Goal: Transaction & Acquisition: Purchase product/service

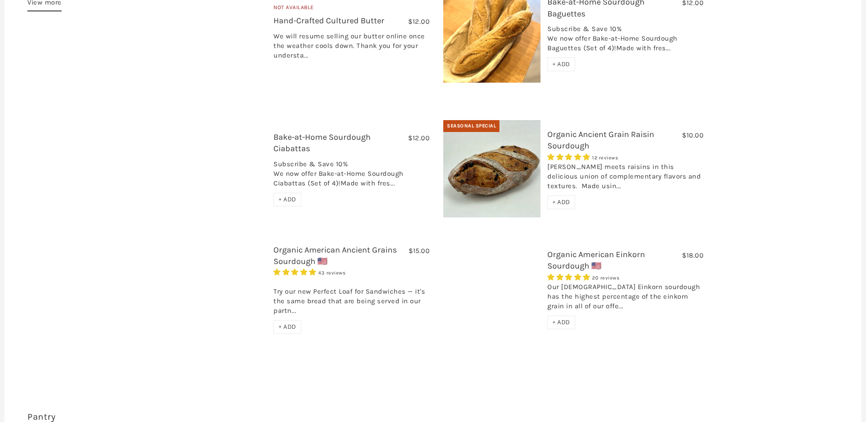
scroll to position [365, 0]
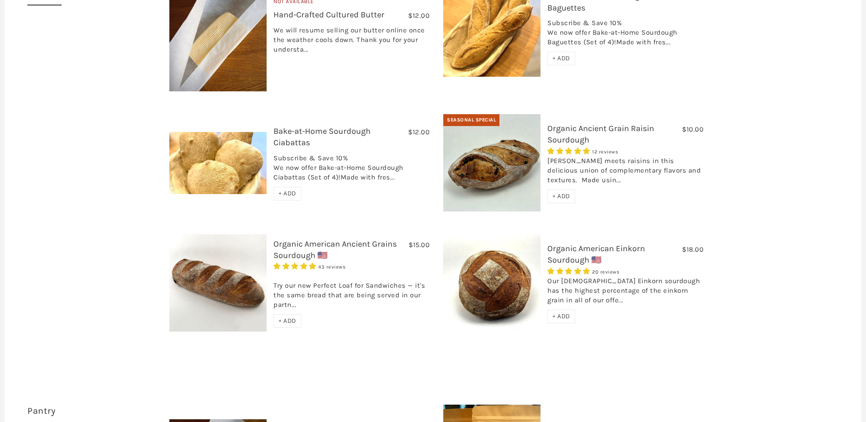
click at [324, 126] on link "Bake-at-Home Sourdough Ciabattas" at bounding box center [322, 136] width 97 height 21
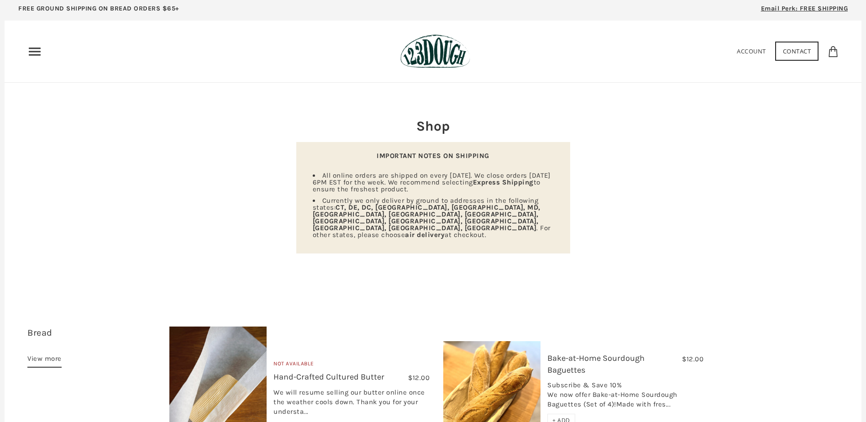
scroll to position [0, 0]
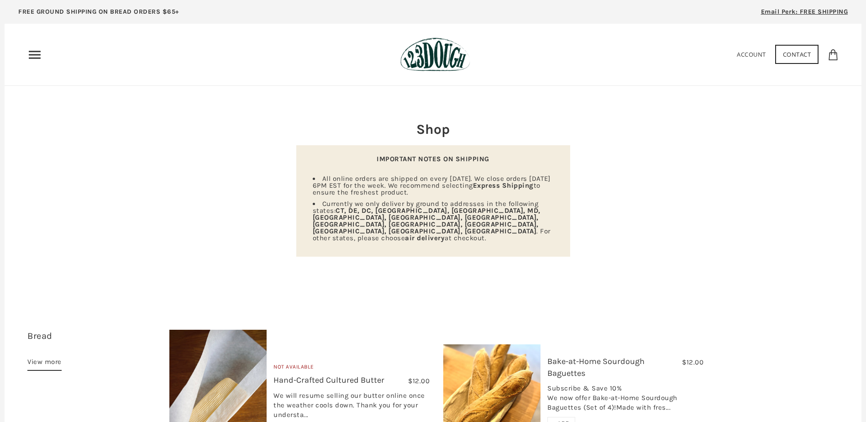
click at [50, 356] on link "View more" at bounding box center [44, 363] width 34 height 15
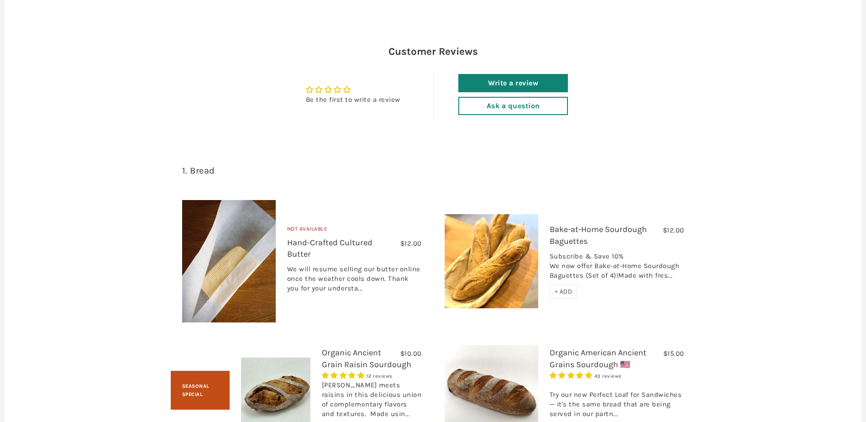
scroll to position [913, 0]
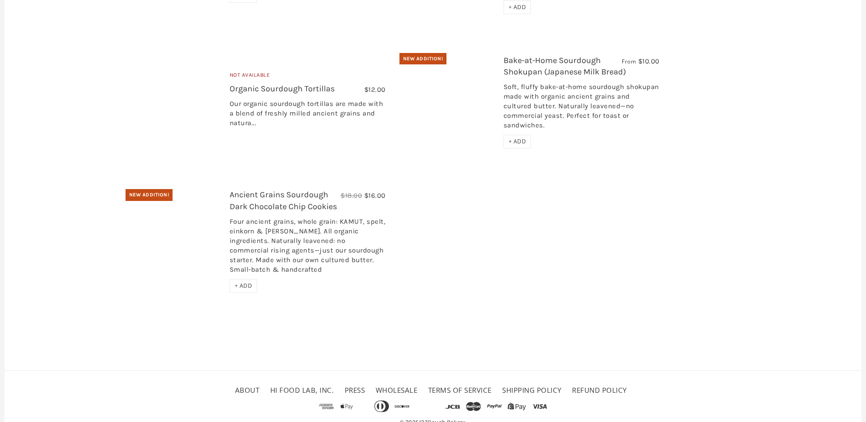
scroll to position [904, 0]
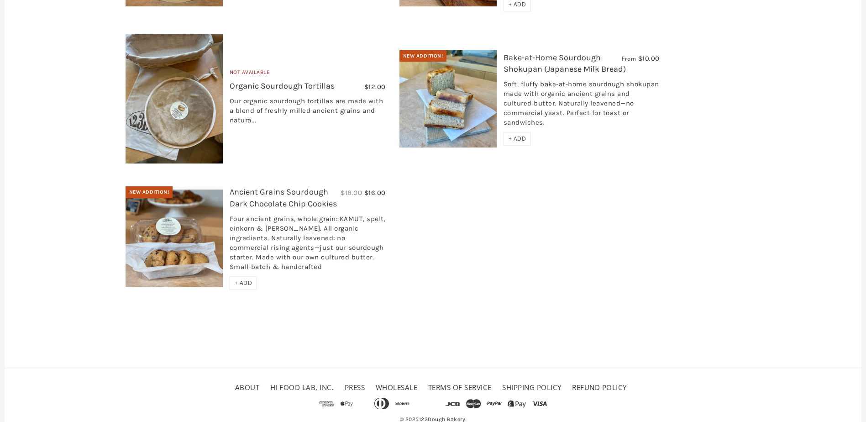
click at [515, 383] on link "Shipping Policy" at bounding box center [531, 387] width 59 height 9
